Goal: Transaction & Acquisition: Purchase product/service

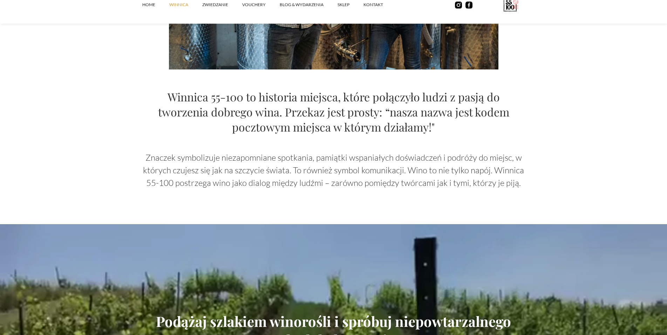
scroll to position [715, 0]
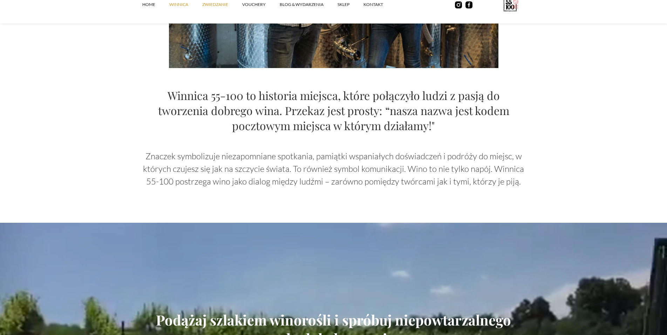
click at [211, 4] on link "ZWIEDZANIE" at bounding box center [222, 4] width 40 height 21
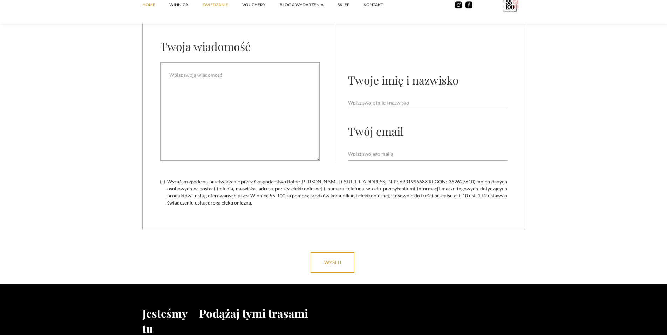
scroll to position [1965, 0]
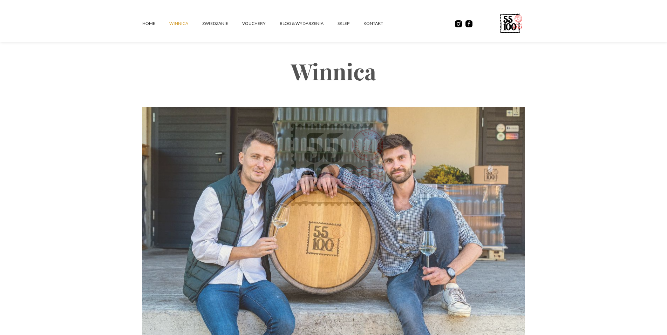
scroll to position [715, 0]
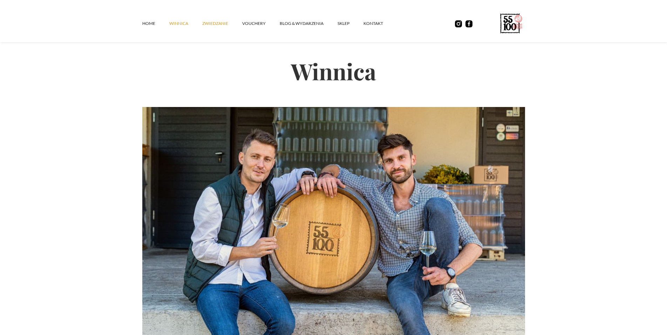
click at [216, 21] on link "ZWIEDZANIE" at bounding box center [222, 23] width 40 height 21
click at [253, 25] on link "vouchery" at bounding box center [260, 23] width 37 height 21
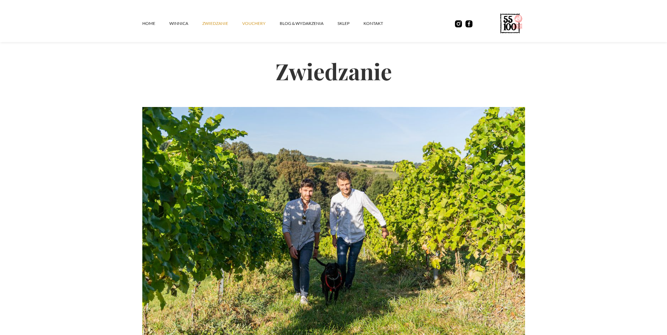
click at [252, 23] on link "vouchery" at bounding box center [260, 23] width 37 height 21
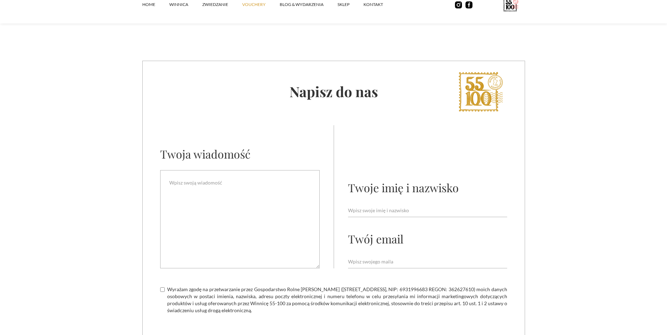
scroll to position [1430, 0]
